Goal: Task Accomplishment & Management: Complete application form

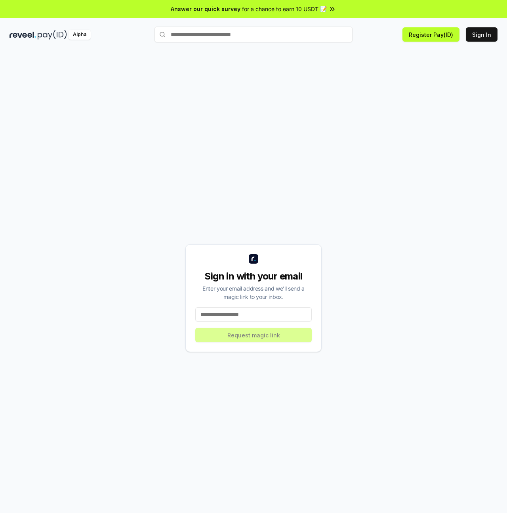
click at [253, 315] on input at bounding box center [253, 314] width 116 height 14
type input "**********"
click at [257, 336] on button "Request magic link" at bounding box center [253, 335] width 116 height 14
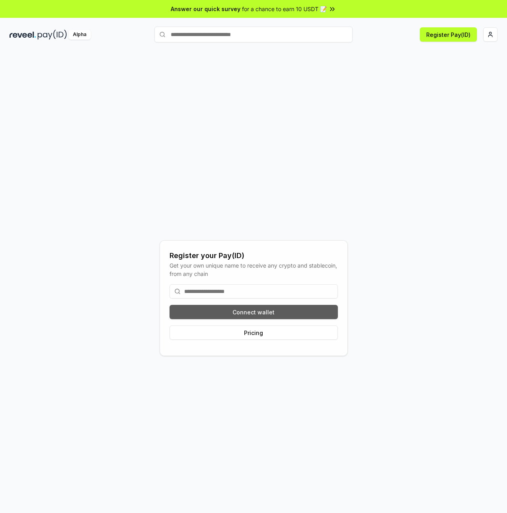
click at [254, 305] on button "Connect wallet" at bounding box center [254, 312] width 168 height 14
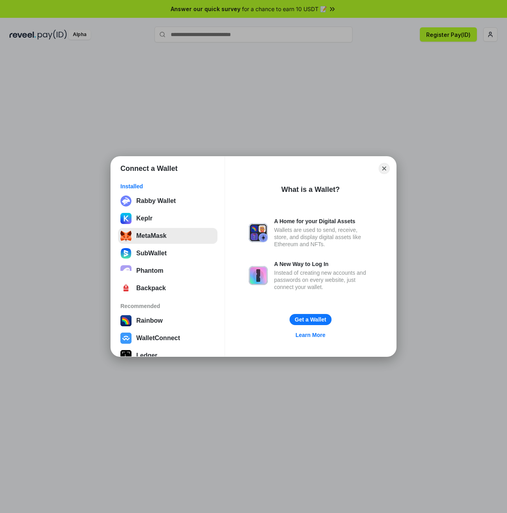
click at [160, 240] on button "MetaMask" at bounding box center [167, 236] width 99 height 16
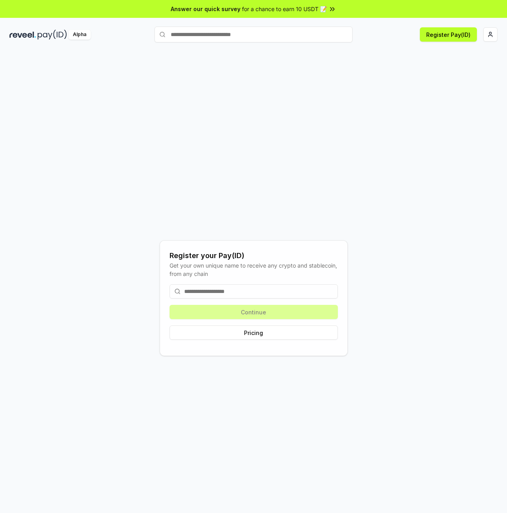
click at [253, 313] on div "Continue Pricing" at bounding box center [254, 312] width 168 height 68
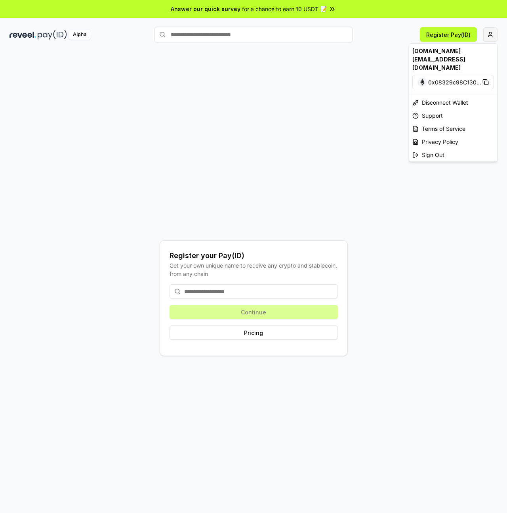
click at [487, 39] on html "Answer our quick survey for a chance to earn 10 USDT 📝 Alpha Register Pay(ID) R…" at bounding box center [253, 256] width 507 height 513
click at [441, 36] on html "Answer our quick survey for a chance to earn 10 USDT 📝 Alpha Register Pay(ID) R…" at bounding box center [253, 256] width 507 height 513
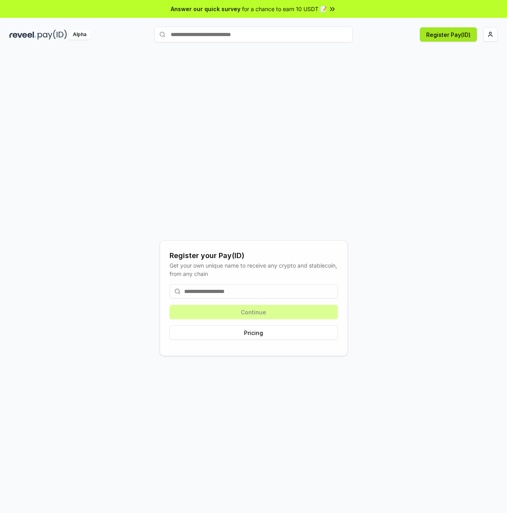
click at [435, 36] on button "Register Pay(ID)" at bounding box center [448, 34] width 57 height 14
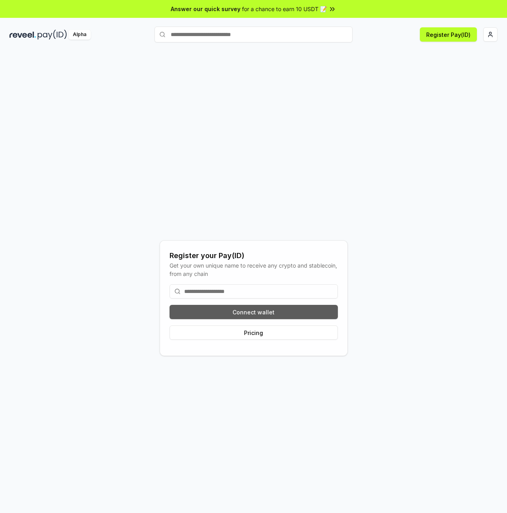
click at [265, 308] on button "Connect wallet" at bounding box center [254, 312] width 168 height 14
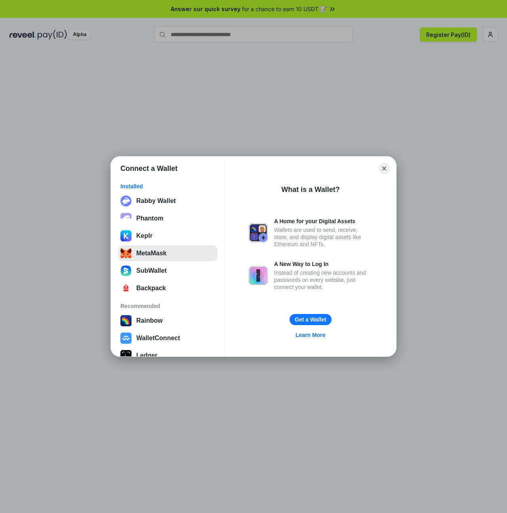
click at [149, 255] on button "MetaMask" at bounding box center [167, 253] width 99 height 16
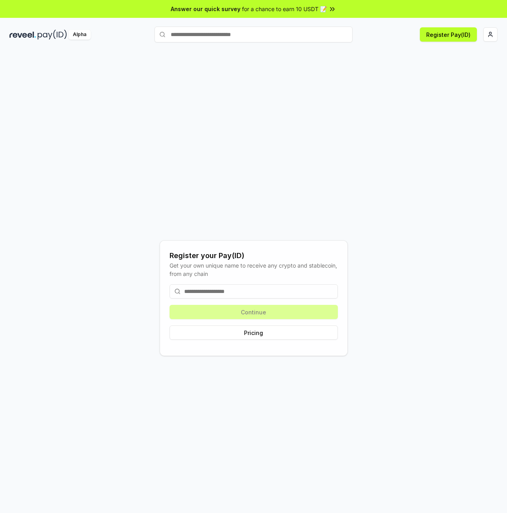
click at [251, 292] on input at bounding box center [254, 291] width 168 height 14
click at [454, 32] on button "Register Pay(ID)" at bounding box center [448, 34] width 57 height 14
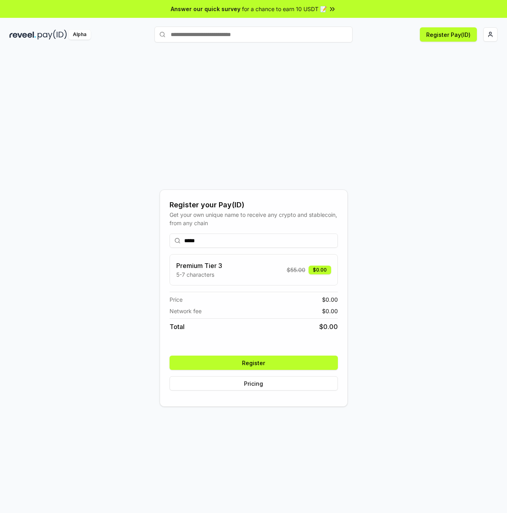
type input "*****"
click at [265, 363] on button "Register" at bounding box center [254, 362] width 168 height 14
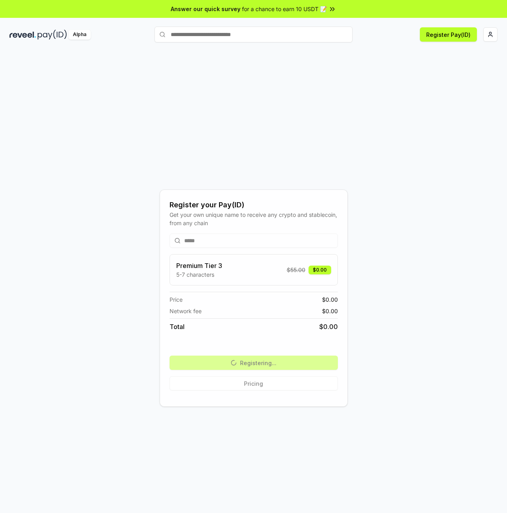
click at [325, 251] on div "***** Premium Tier 3 5-7 characters $ 55.00 $0.00 Price $ 0.00 Network fee $ 0.…" at bounding box center [254, 312] width 168 height 170
click at [319, 149] on div "Register your Pay(ID) Get your own unique name to receive any crypto and stable…" at bounding box center [254, 298] width 488 height 475
click at [246, 38] on input "text" at bounding box center [254, 35] width 198 height 16
click at [346, 132] on div "Register your Pay(ID) Get your own unique name to receive any crypto and stable…" at bounding box center [254, 298] width 488 height 475
